Goal: Transaction & Acquisition: Book appointment/travel/reservation

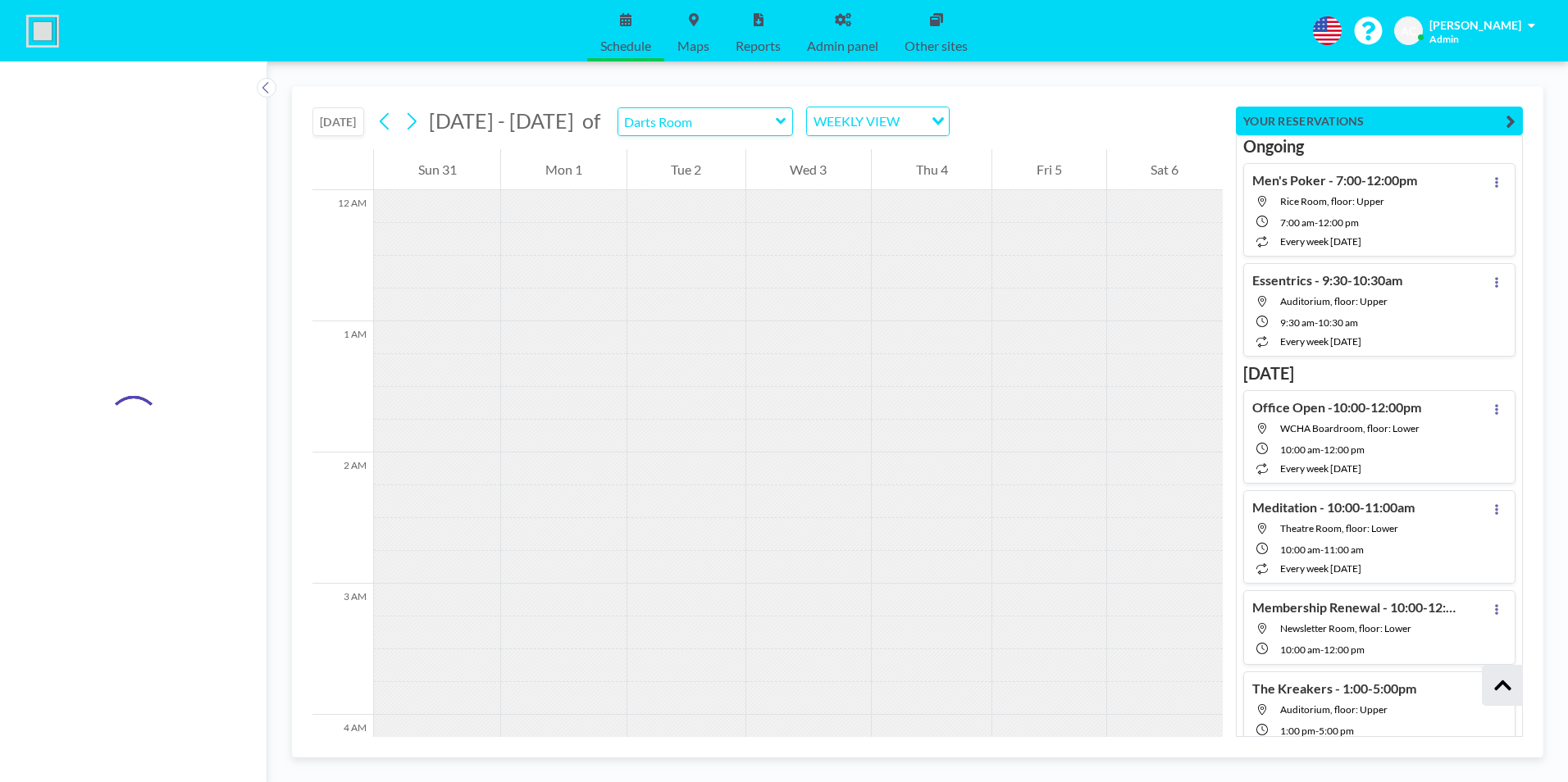
scroll to position [14399, 0]
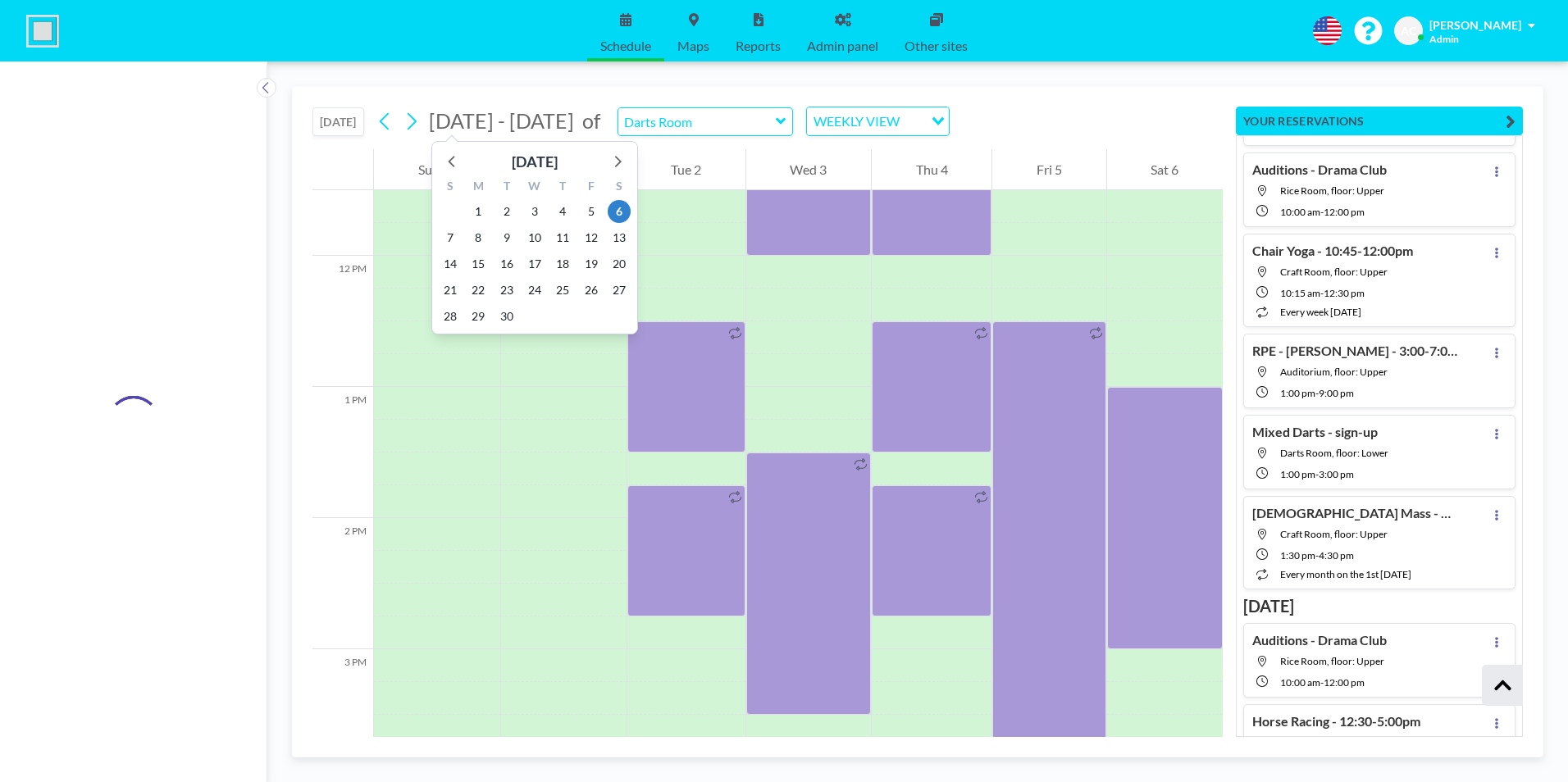
click at [551, 121] on span "[DATE] - [DATE]" at bounding box center [501, 120] width 145 height 25
click at [620, 163] on icon at bounding box center [618, 162] width 7 height 12
click at [476, 237] on span "6" at bounding box center [477, 237] width 23 height 23
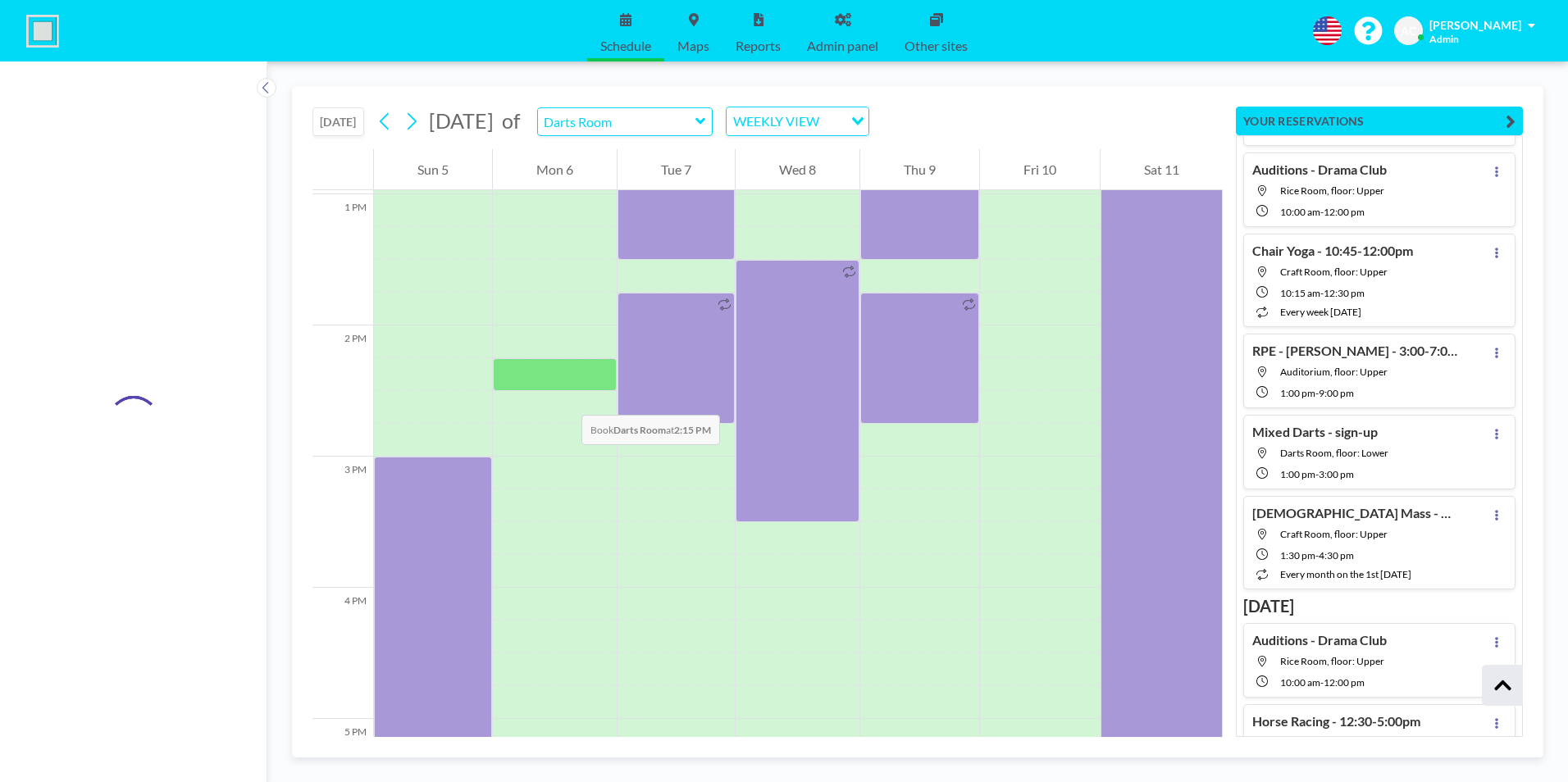
scroll to position [1673, 0]
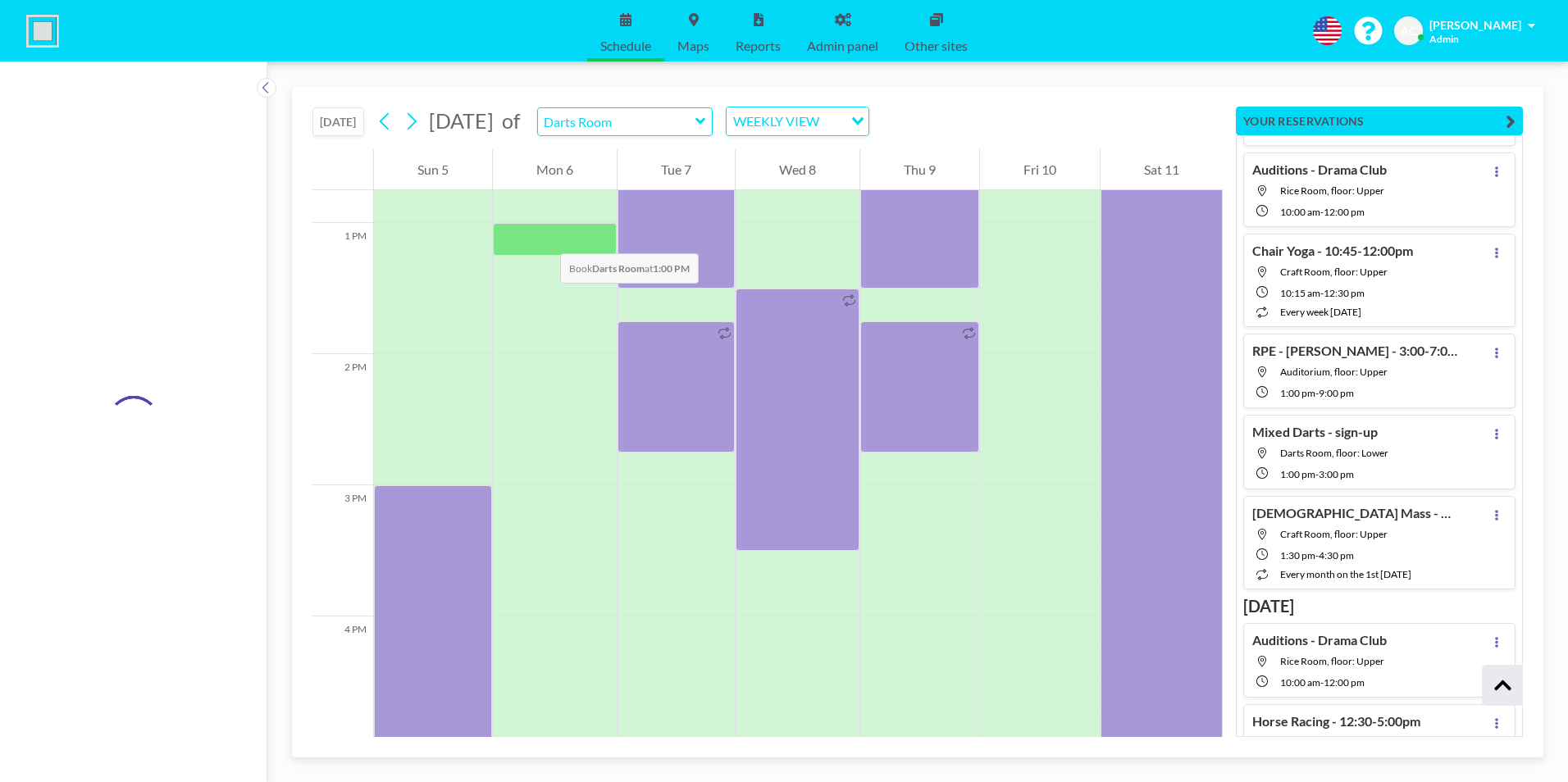
click at [544, 237] on div at bounding box center [555, 239] width 124 height 33
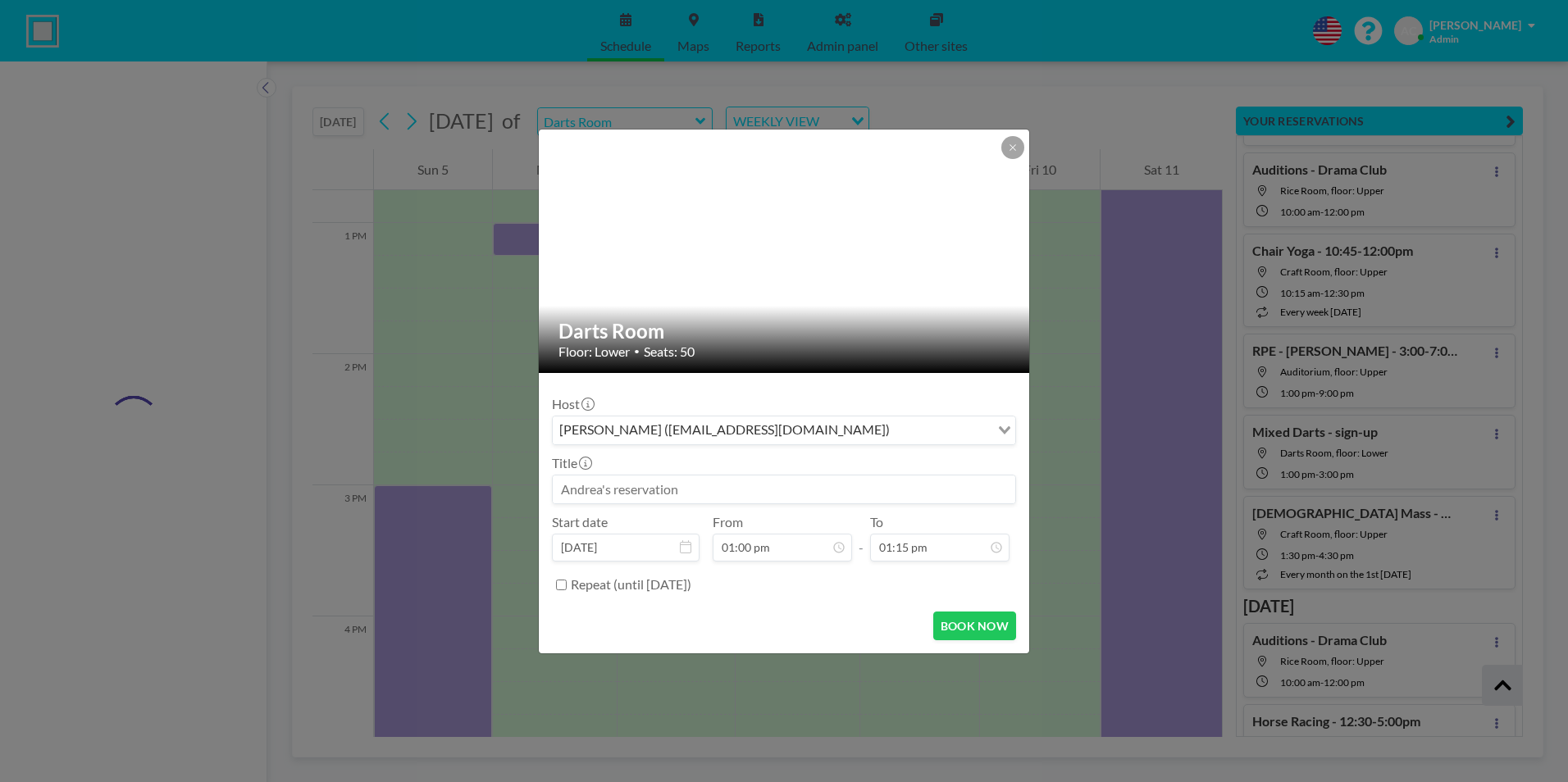
click at [647, 488] on input at bounding box center [784, 489] width 462 height 28
paste input "Preparing your Legacy"
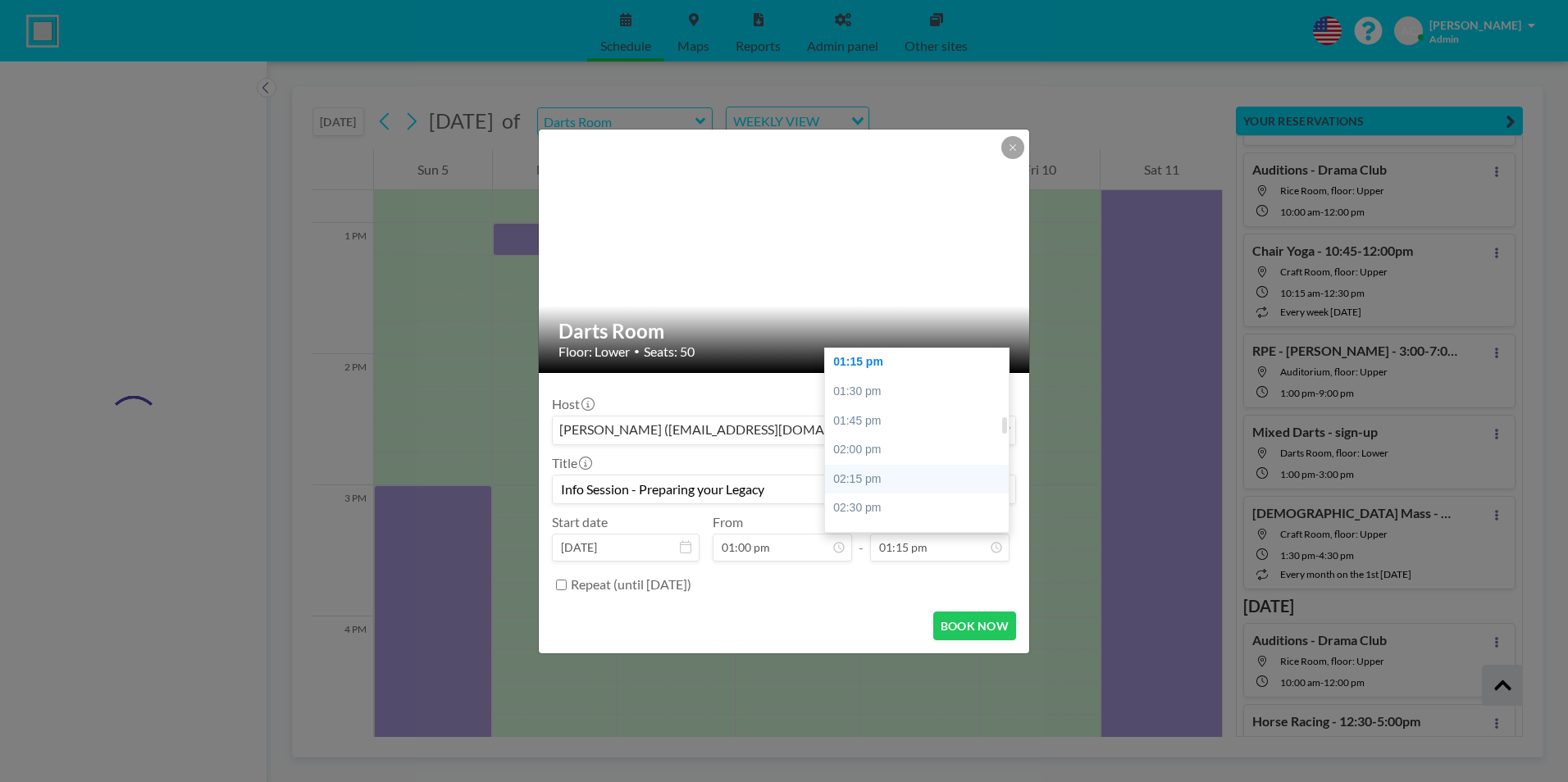
scroll to position [812, 0]
type input "Info Session - Preparing your Legacy"
click at [898, 483] on div "03:00 pm" at bounding box center [920, 485] width 192 height 30
type input "03:00 pm"
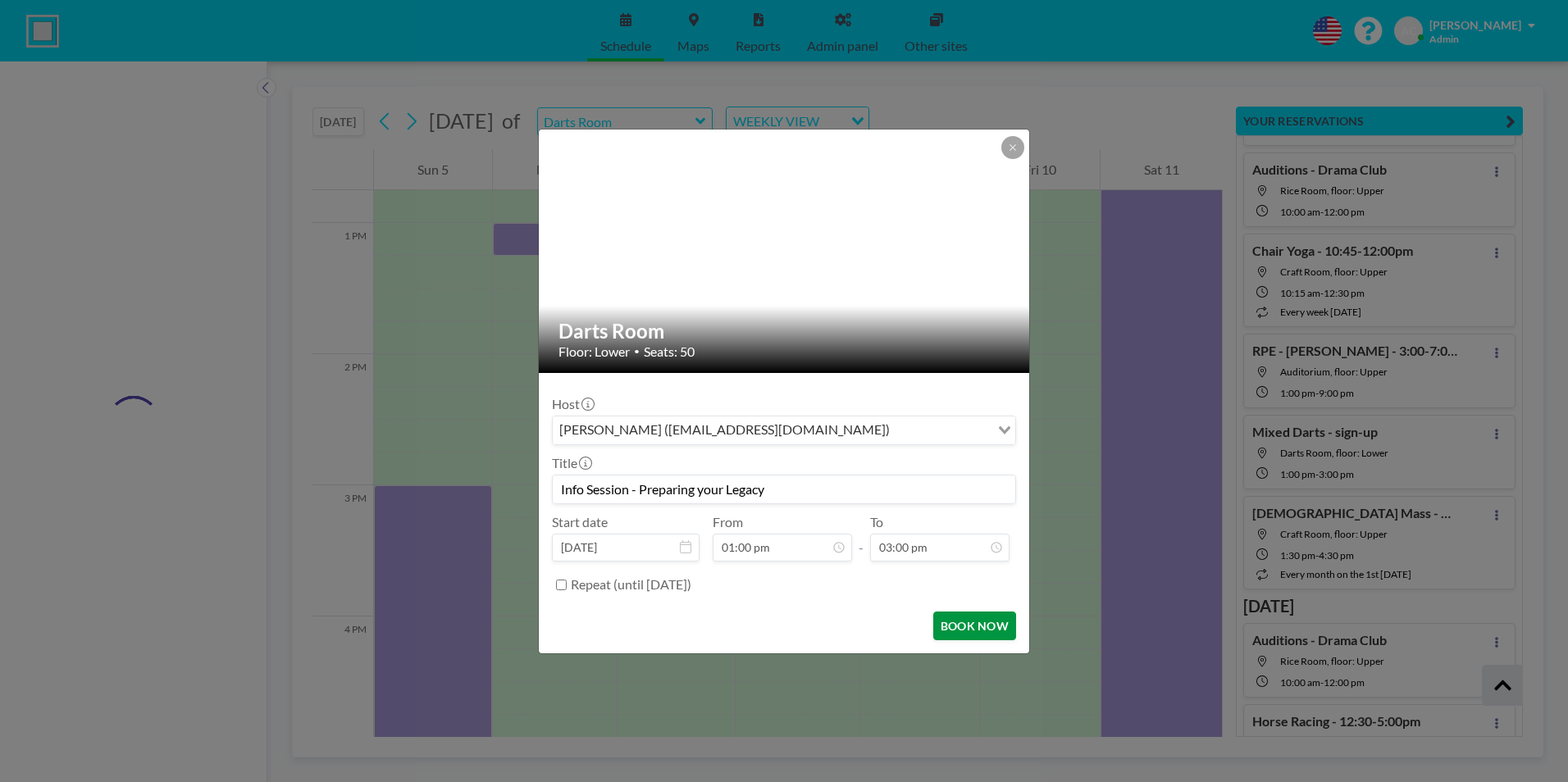
click at [974, 625] on button "BOOK NOW" at bounding box center [974, 625] width 82 height 29
